Goal: Answer question/provide support: Share knowledge or assist other users

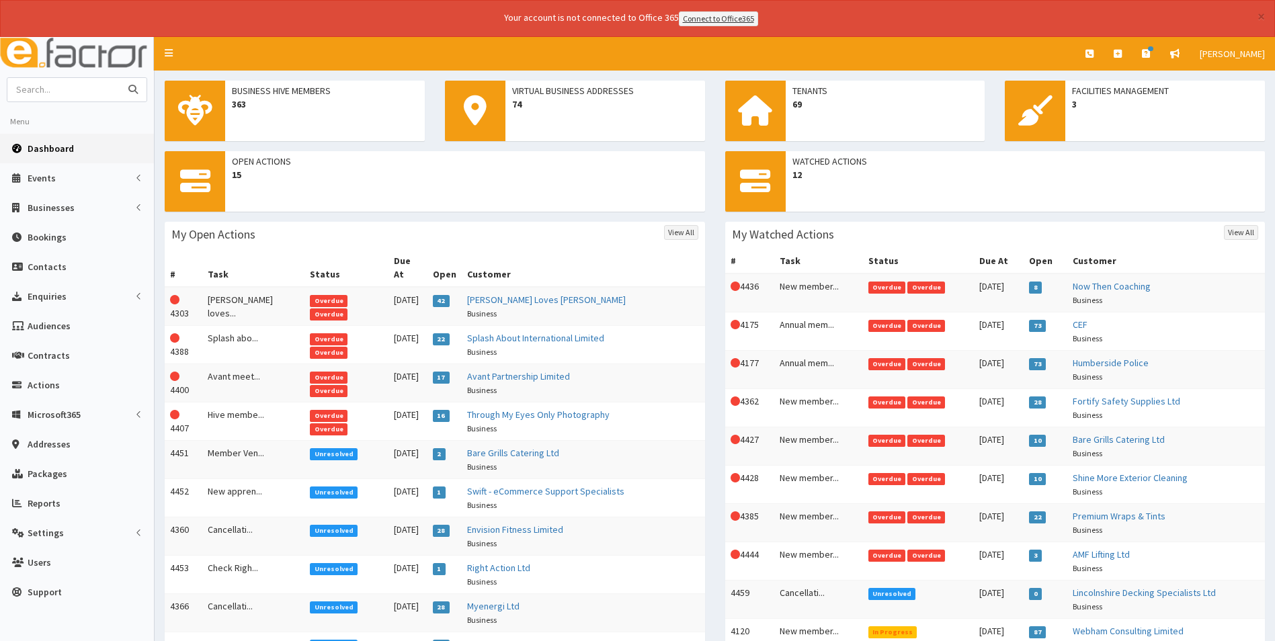
drag, startPoint x: 0, startPoint y: 0, endPoint x: 92, endPoint y: 87, distance: 126.5
click at [92, 87] on input "text" at bounding box center [63, 90] width 113 height 24
type input "pink pig"
click at [120, 78] on button "submit" at bounding box center [133, 90] width 27 height 24
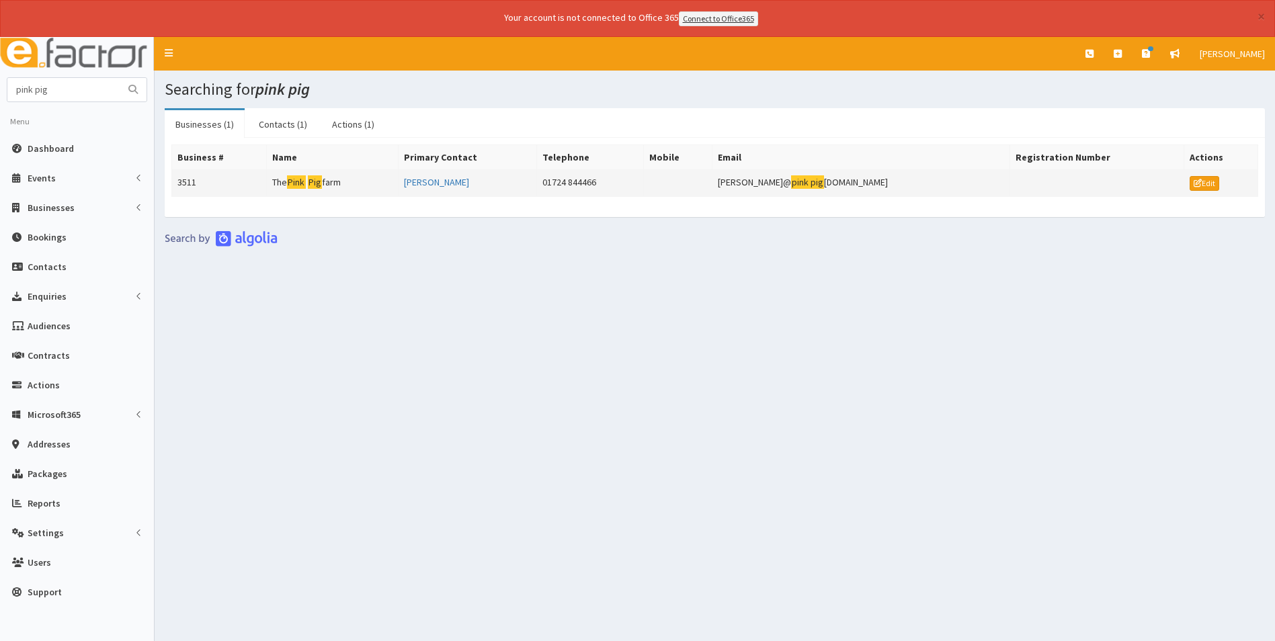
click at [306, 183] on mark "Pink" at bounding box center [296, 182] width 19 height 14
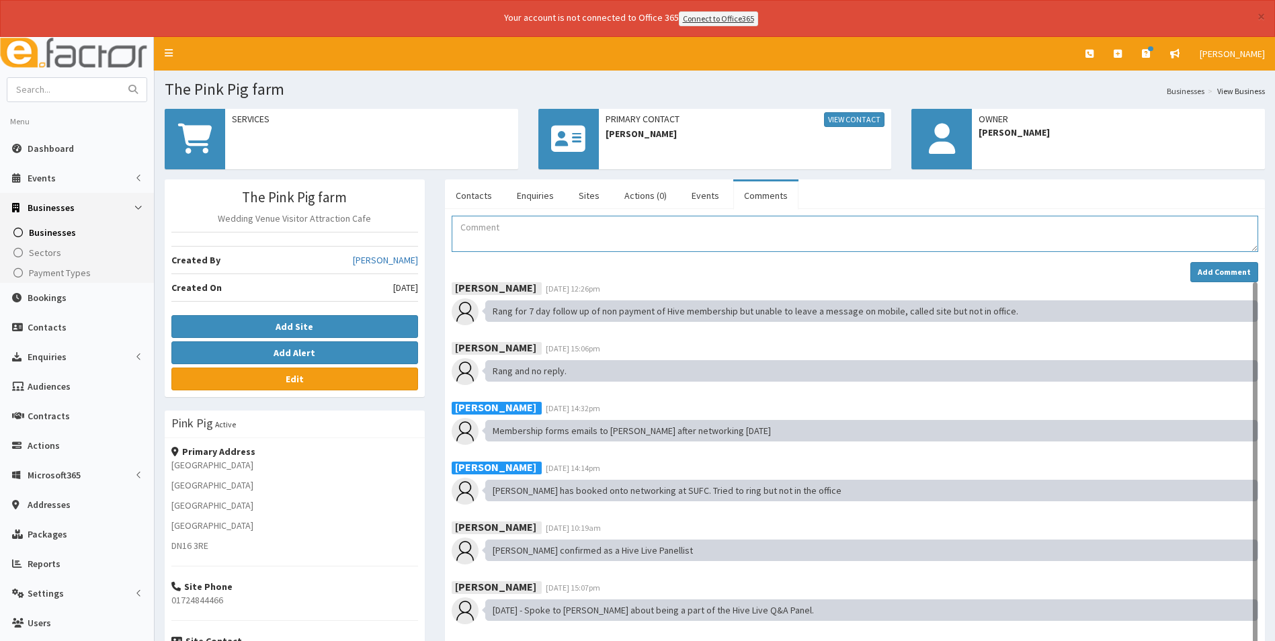
click at [523, 242] on textarea "Comment" at bounding box center [855, 234] width 807 height 36
type textarea "Resent link to [PERSON_NAME] as she couldn't find the email with it on."
click at [1206, 270] on strong "Add Comment" at bounding box center [1224, 272] width 53 height 10
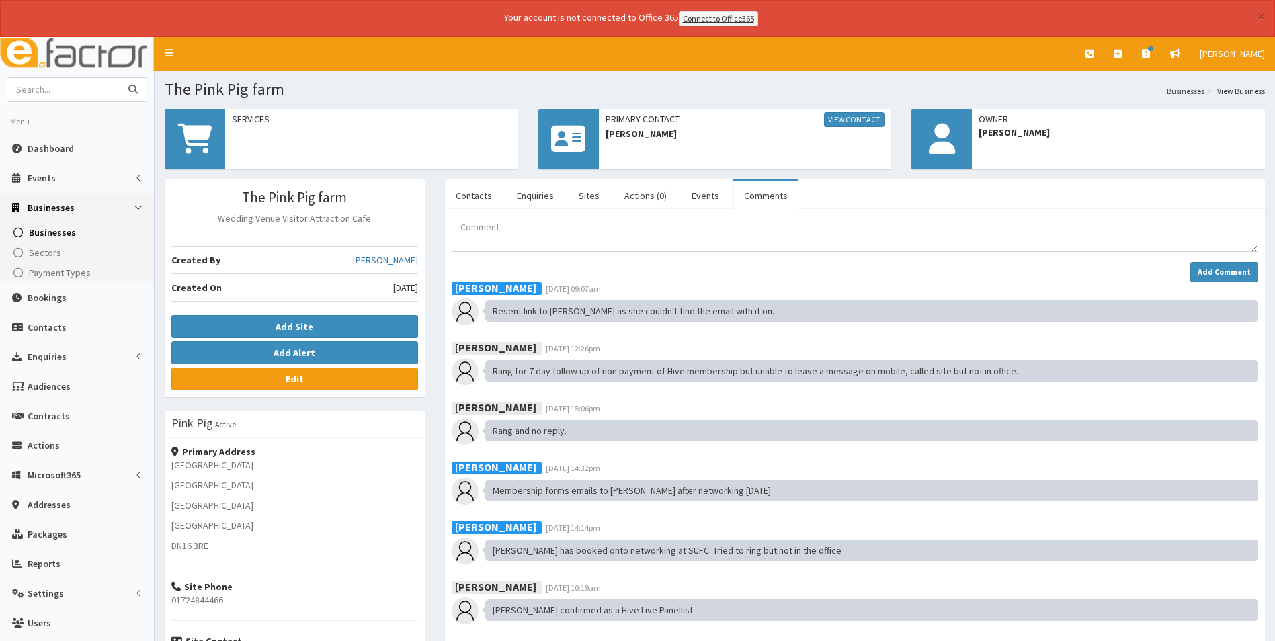
click at [103, 85] on input "text" at bounding box center [63, 90] width 113 height 24
type input "escap"
click at [120, 78] on button "submit" at bounding box center [133, 90] width 27 height 24
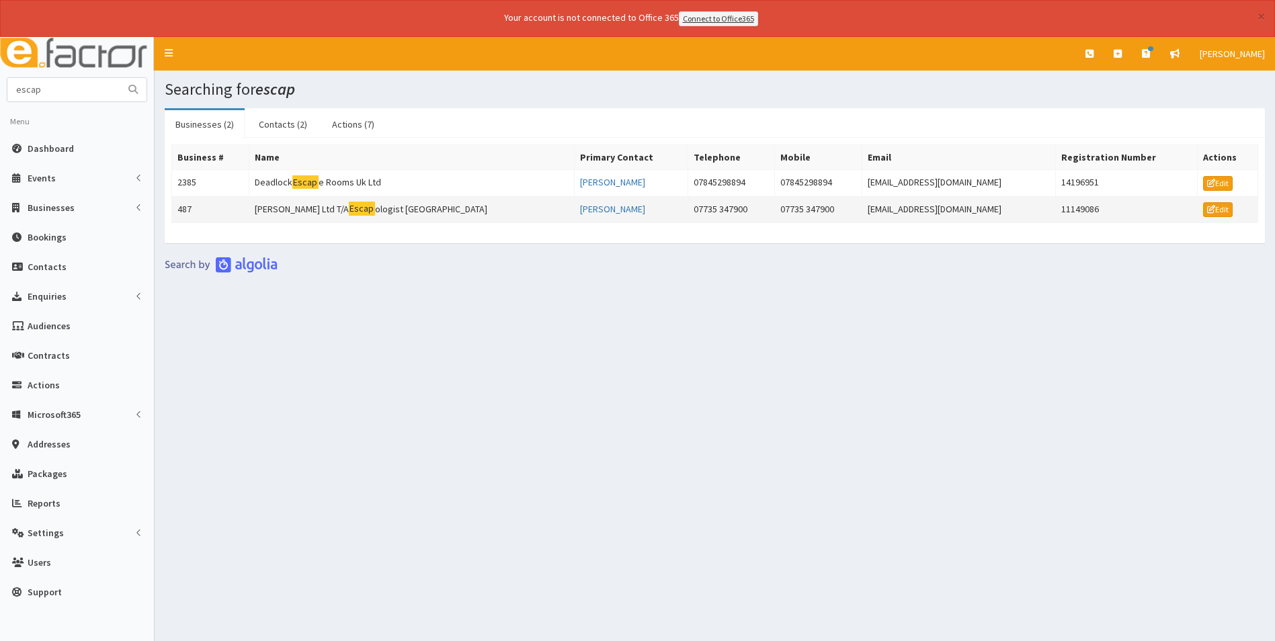
click at [370, 212] on td "Matt Sargent Ltd T/A Escap ologist Cleethorpes" at bounding box center [412, 209] width 326 height 27
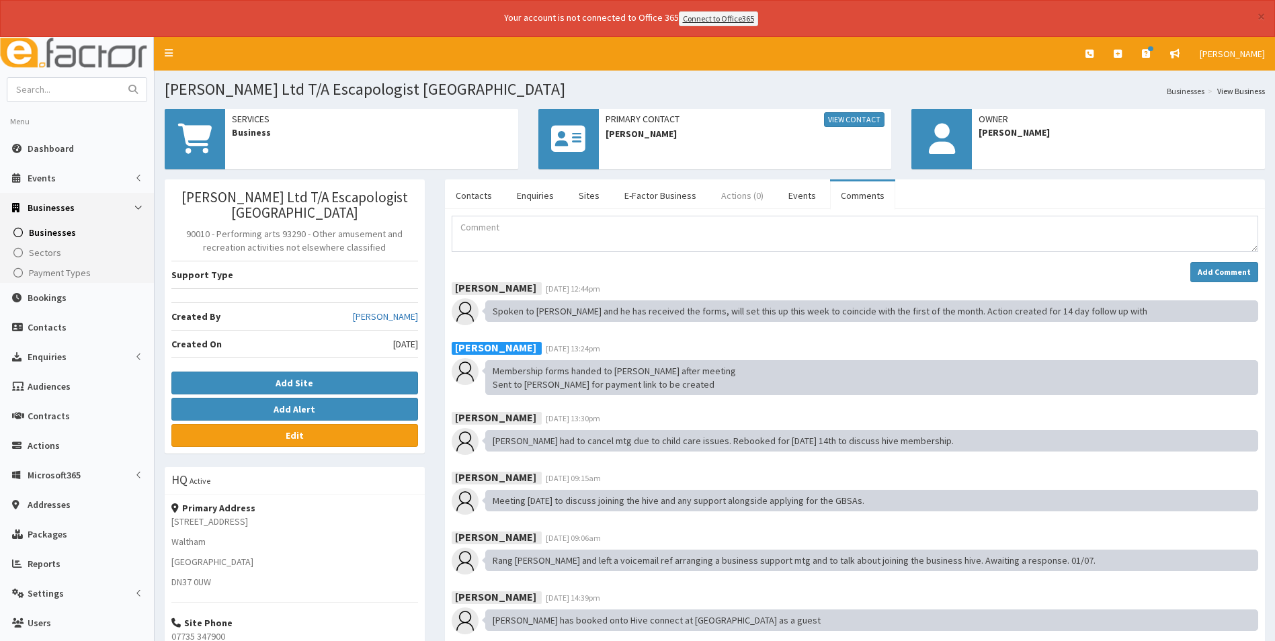
click at [734, 193] on link "Actions (0)" at bounding box center [742, 195] width 64 height 28
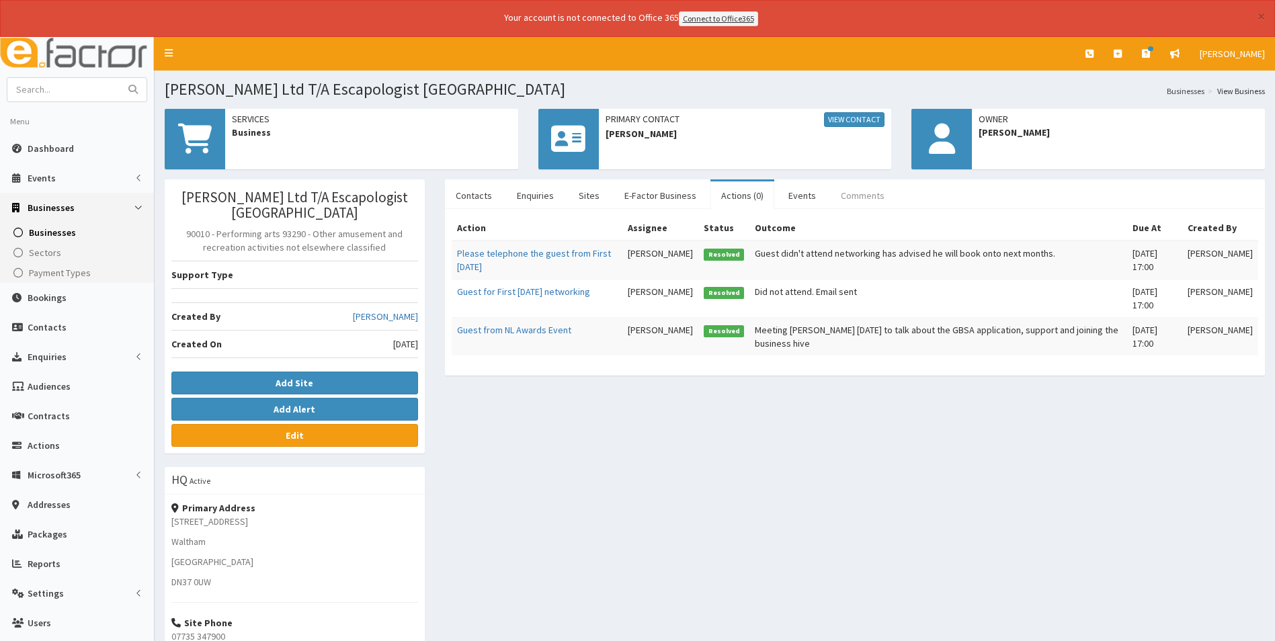
click at [850, 195] on link "Comments" at bounding box center [862, 195] width 65 height 28
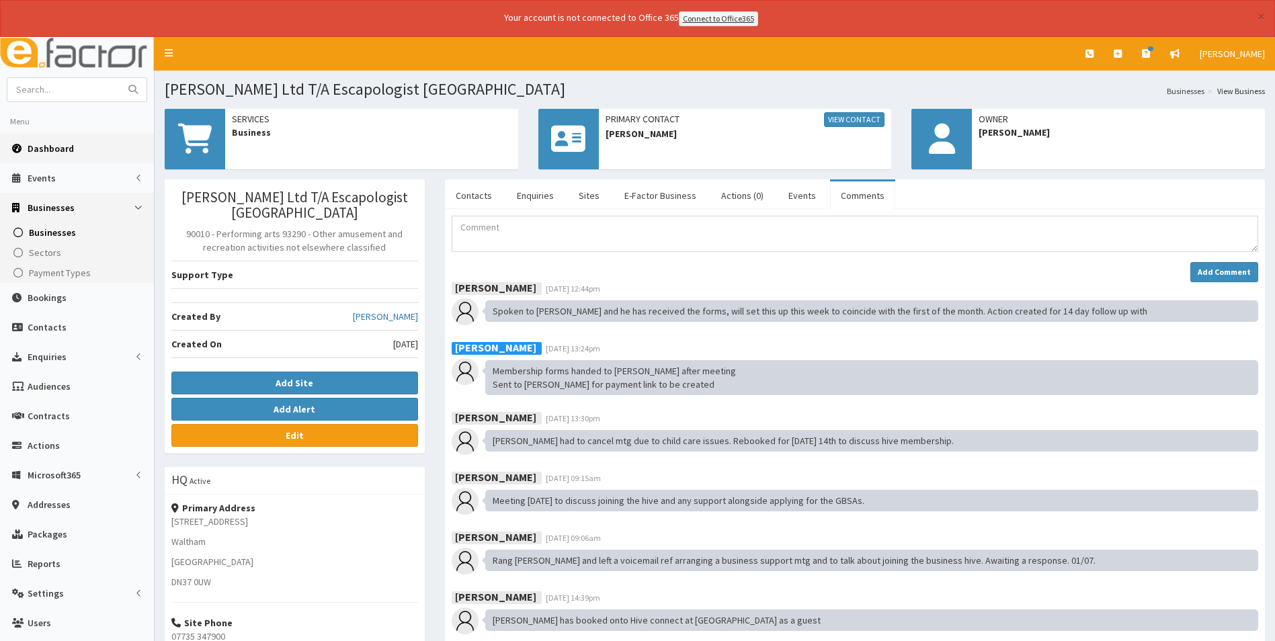
click at [42, 153] on span "Dashboard" at bounding box center [51, 149] width 46 height 12
